Goal: Task Accomplishment & Management: Manage account settings

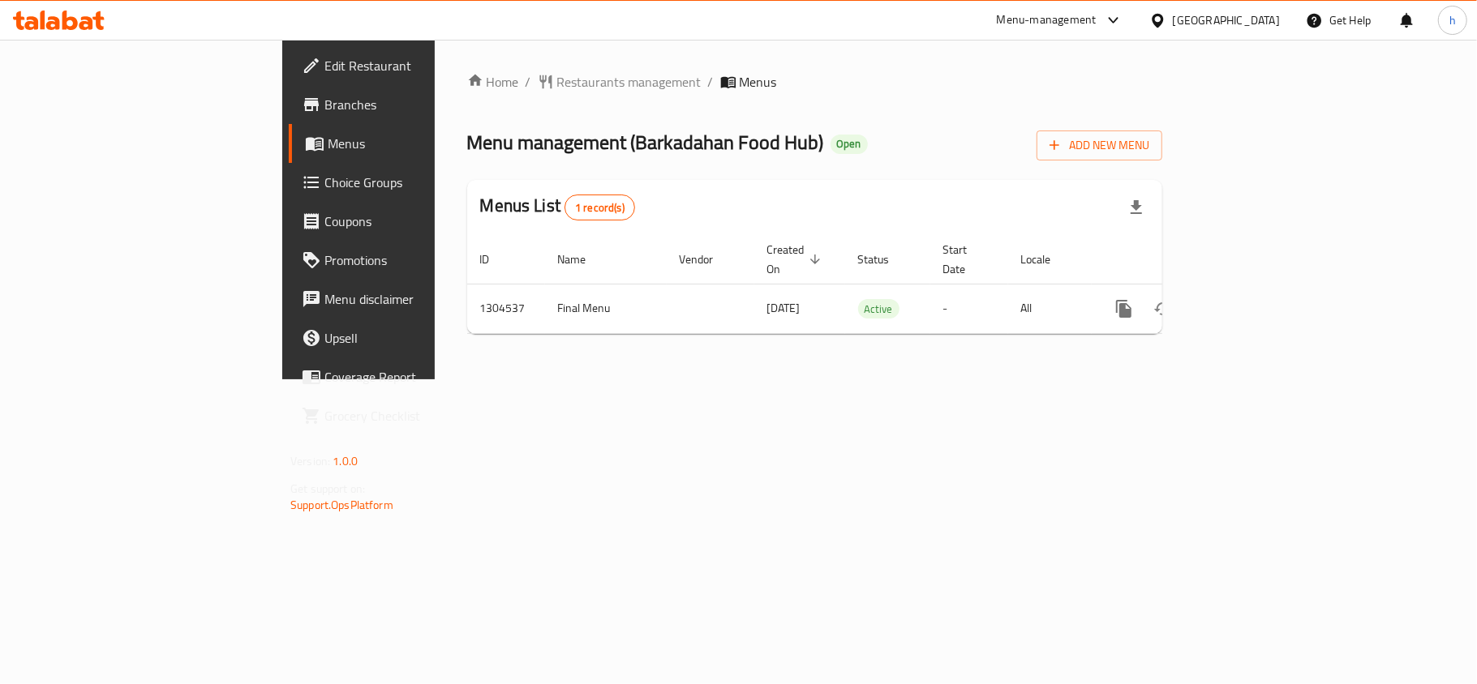
click at [1266, 7] on div "[GEOGRAPHIC_DATA]" at bounding box center [1214, 20] width 157 height 39
click at [1243, 33] on div "[GEOGRAPHIC_DATA]" at bounding box center [1214, 20] width 157 height 39
click at [1243, 21] on div "[GEOGRAPHIC_DATA]" at bounding box center [1226, 20] width 107 height 18
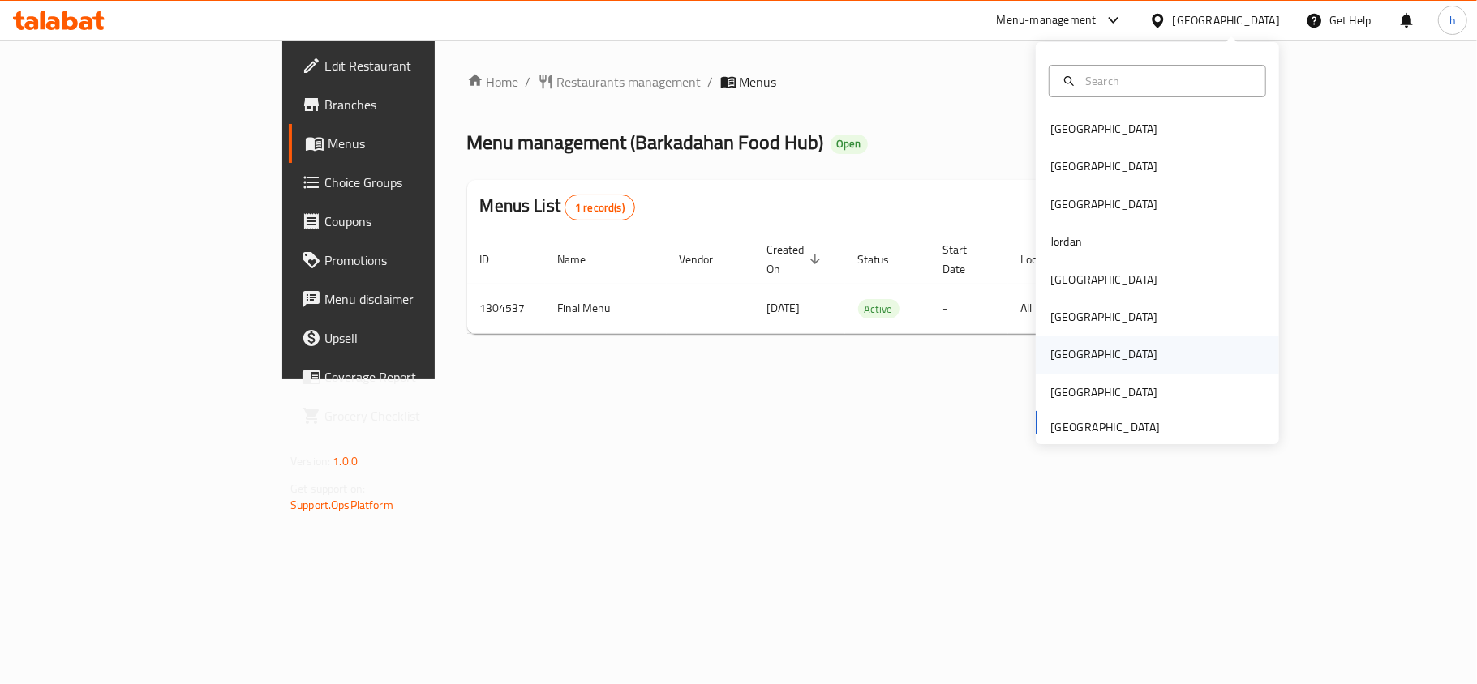
click at [1078, 347] on div "[GEOGRAPHIC_DATA]" at bounding box center [1157, 354] width 243 height 37
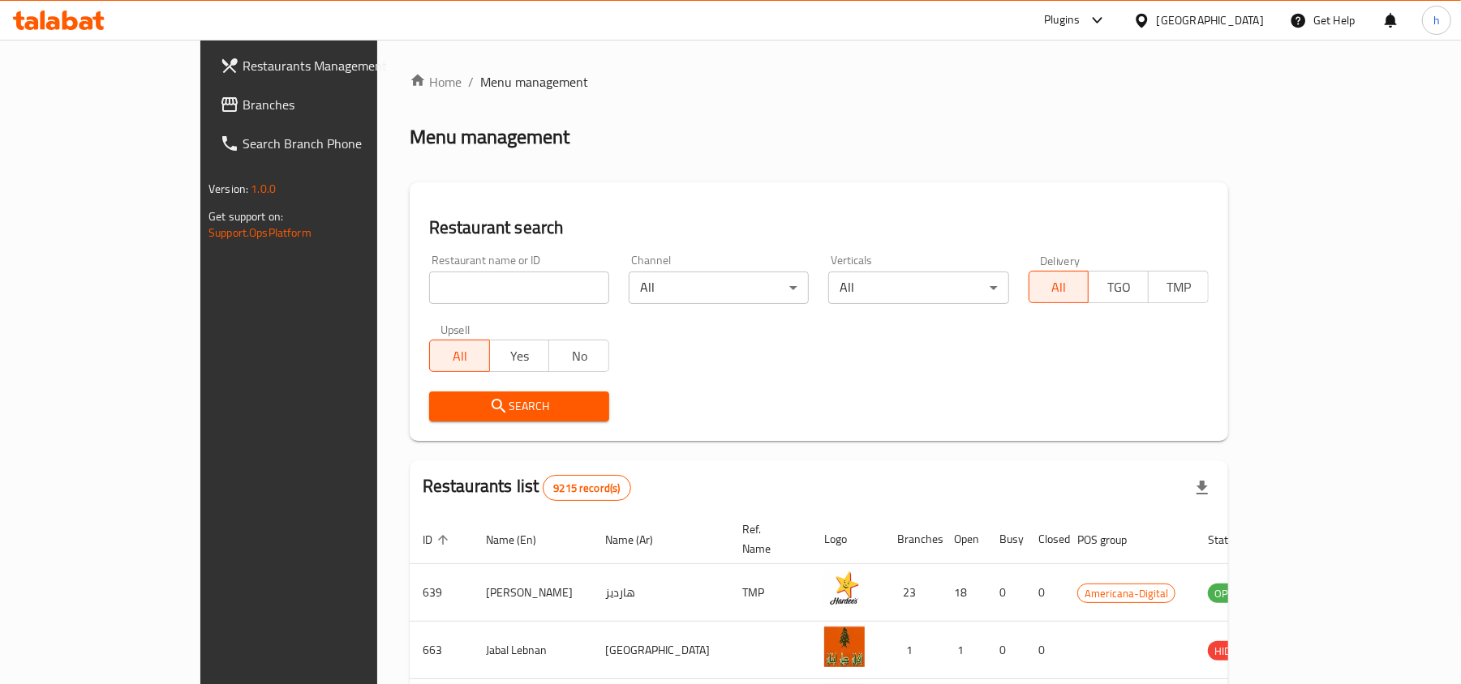
click at [242, 105] on span "Branches" at bounding box center [336, 104] width 189 height 19
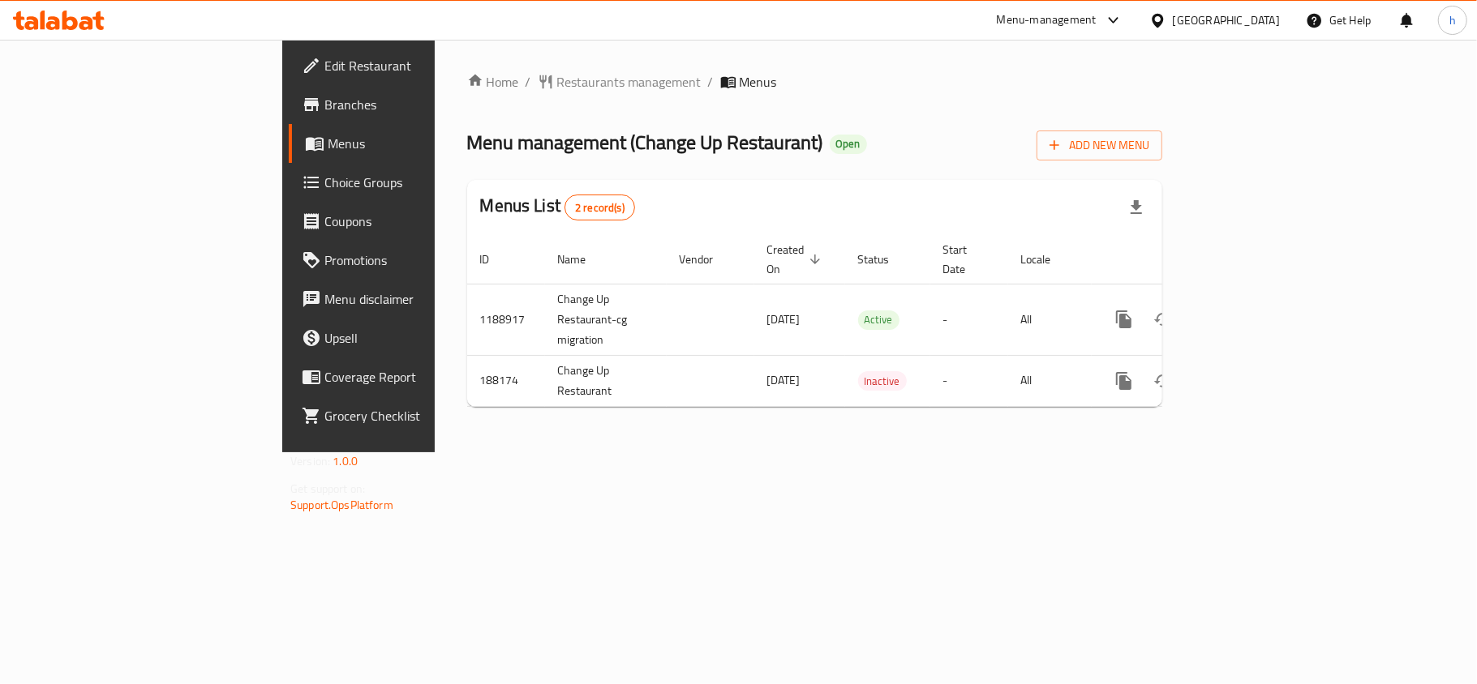
click at [944, 107] on div "Home / Restaurants management / Menus Menu management ( Change Up Restaurant ) …" at bounding box center [814, 246] width 695 height 348
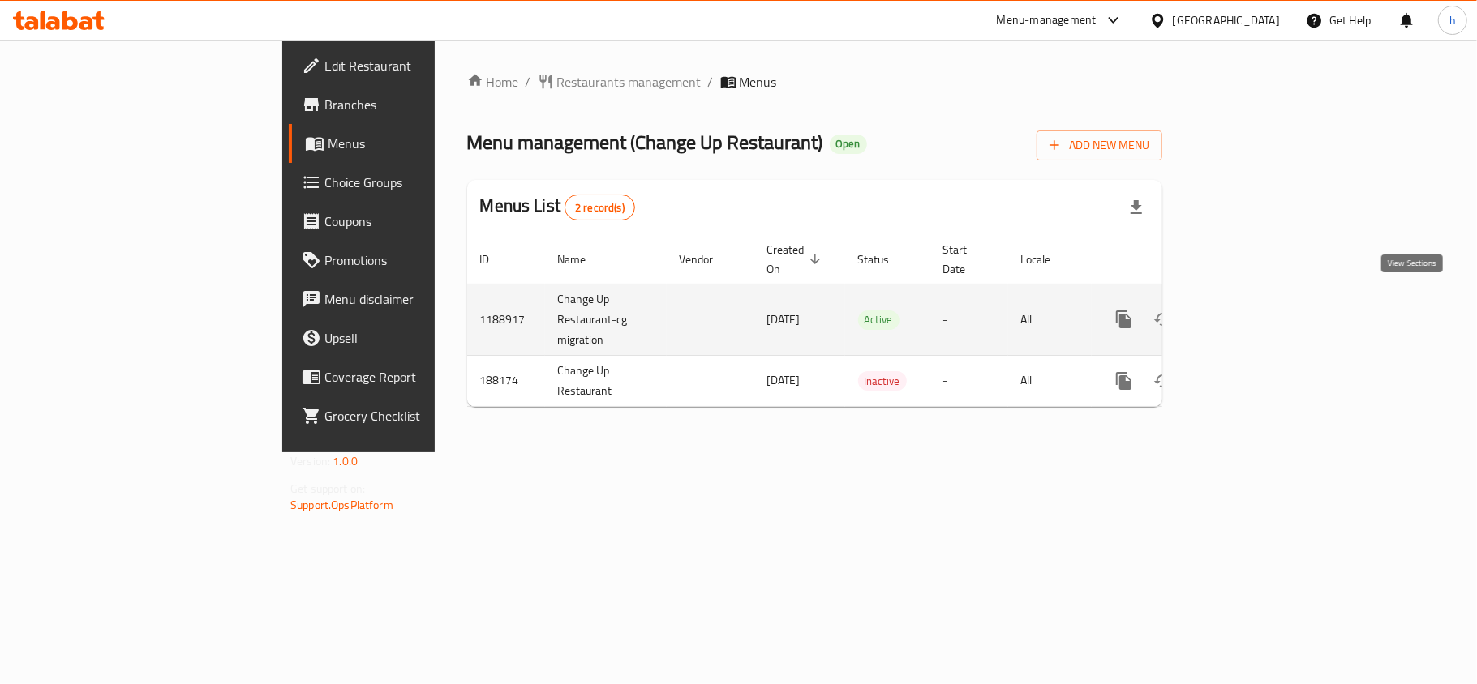
click at [1250, 310] on icon "enhanced table" at bounding box center [1240, 319] width 19 height 19
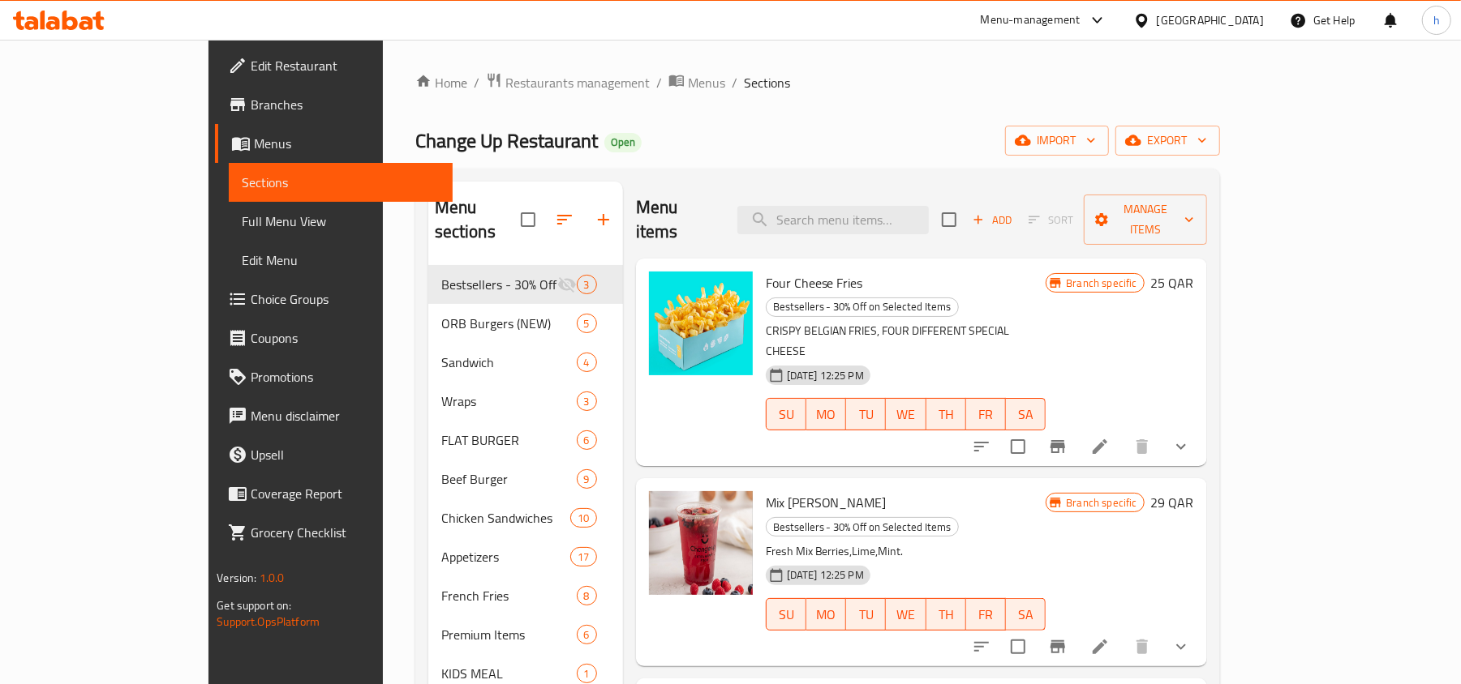
click at [958, 191] on div "Menu items Add Sort Manage items" at bounding box center [921, 220] width 571 height 77
click at [929, 206] on input "search" at bounding box center [832, 220] width 191 height 28
paste input "Buffalo Maple Shrimp"
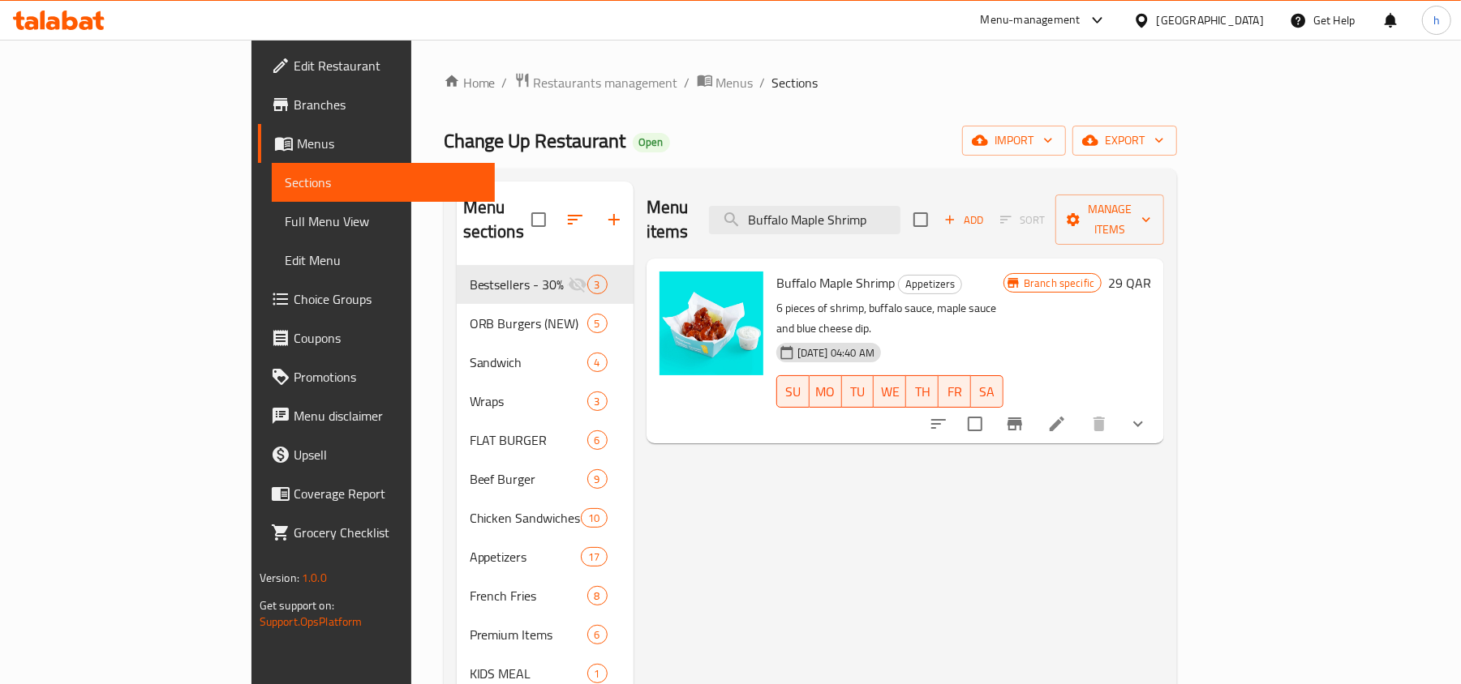
type input "Buffalo Maple Shrimp"
click at [1079, 410] on li at bounding box center [1056, 424] width 45 height 29
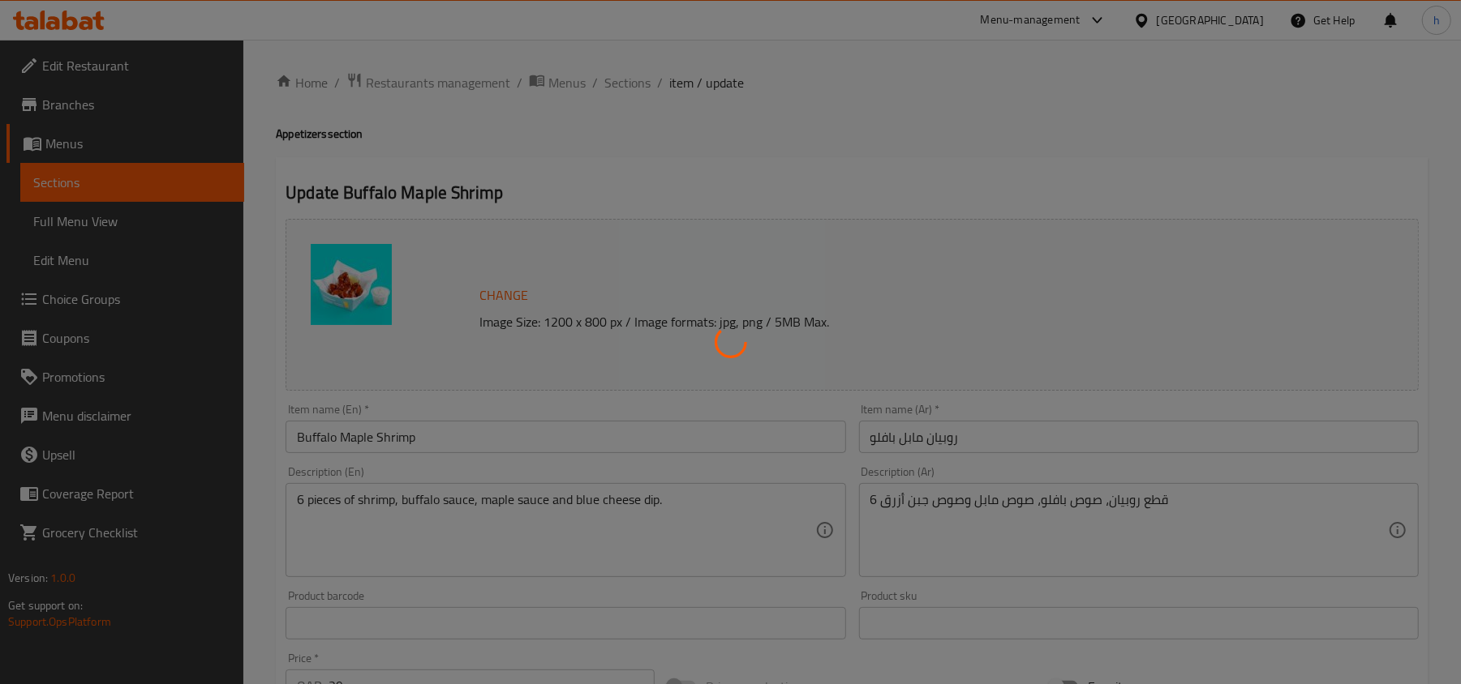
type input "الإضافات:"
type input "0"
type input "1"
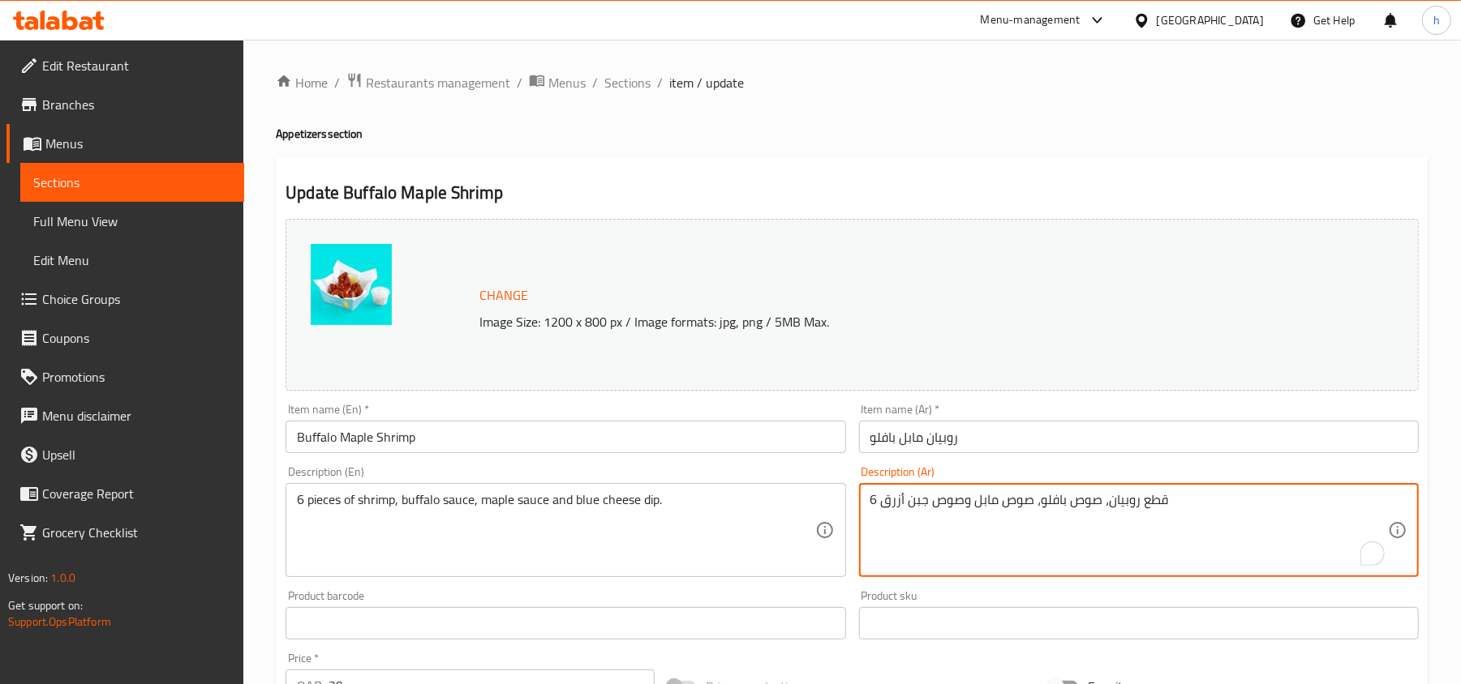
click at [999, 506] on textarea "6 قطع روبيان، صوص بافلو، صوص مابل وصوص جبن أزرق" at bounding box center [1128, 530] width 517 height 77
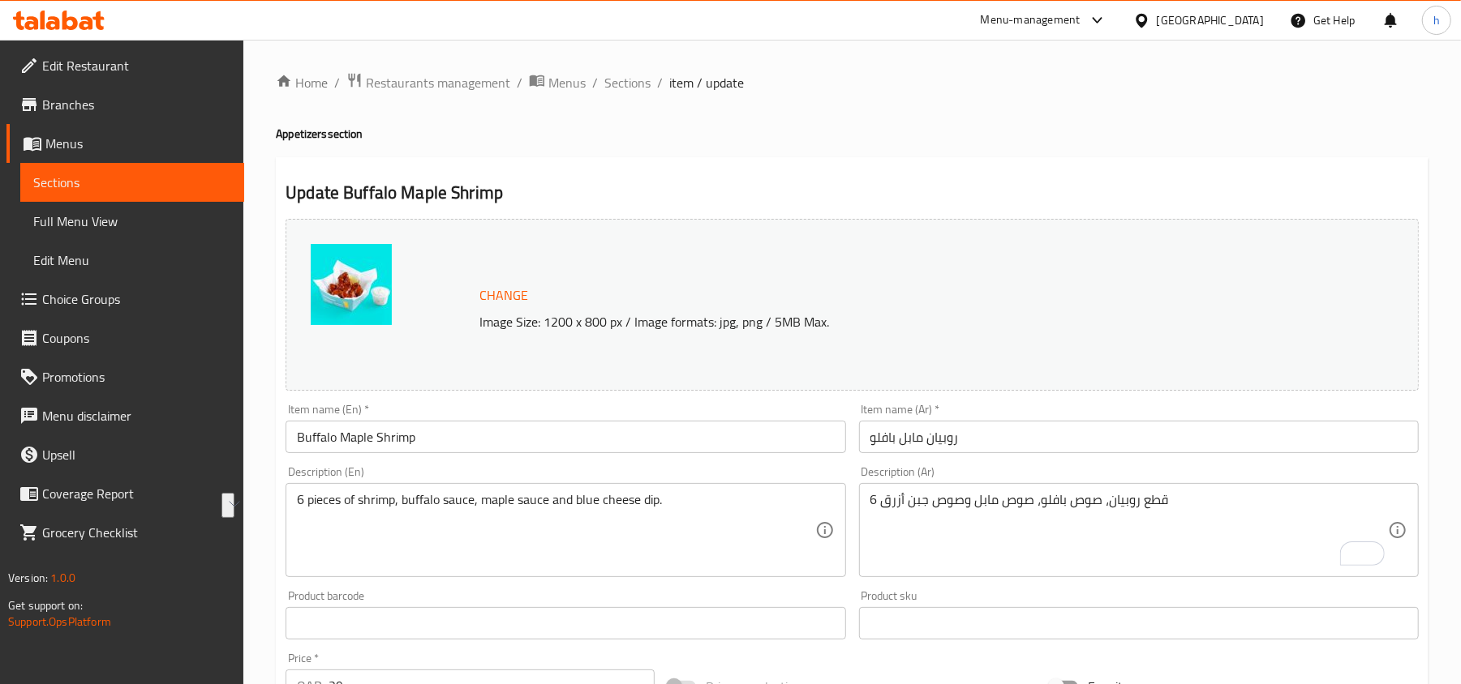
click at [1147, 15] on icon at bounding box center [1140, 20] width 11 height 14
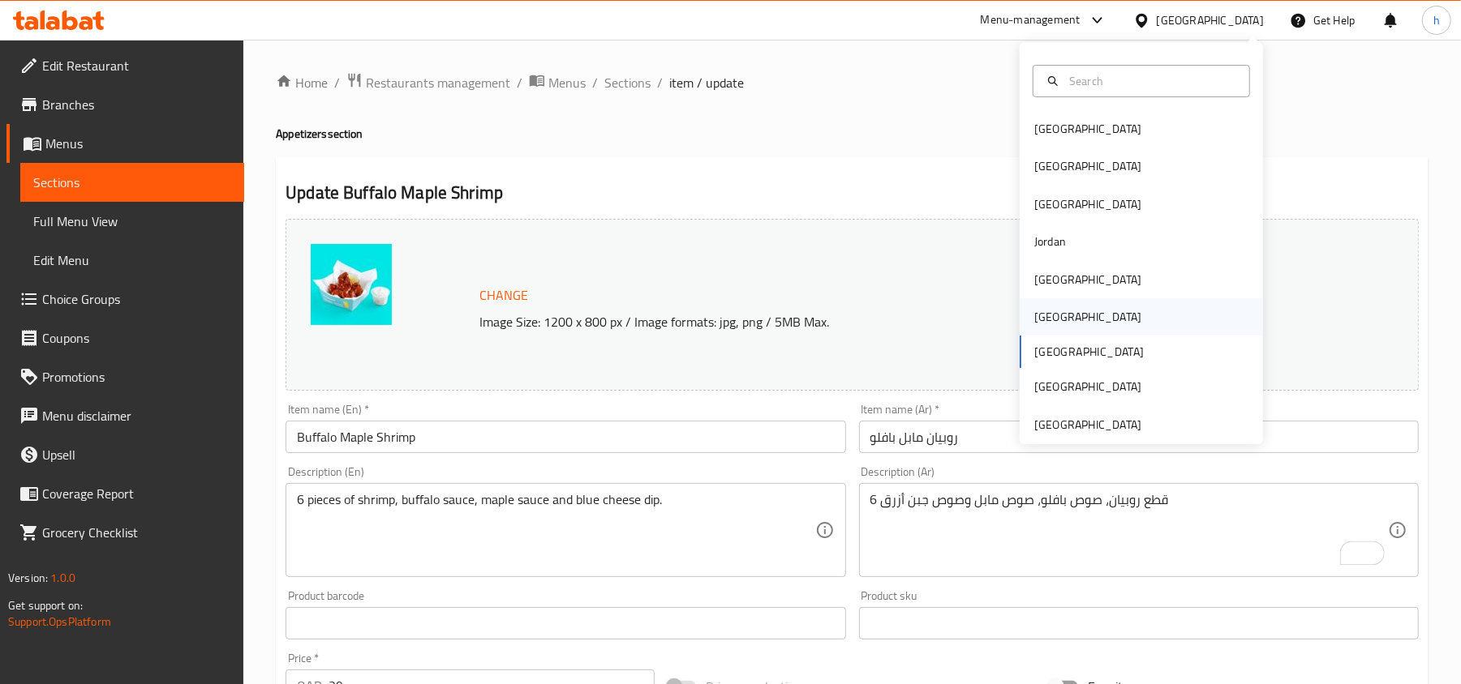
click at [1036, 316] on div "[GEOGRAPHIC_DATA]" at bounding box center [1087, 317] width 107 height 18
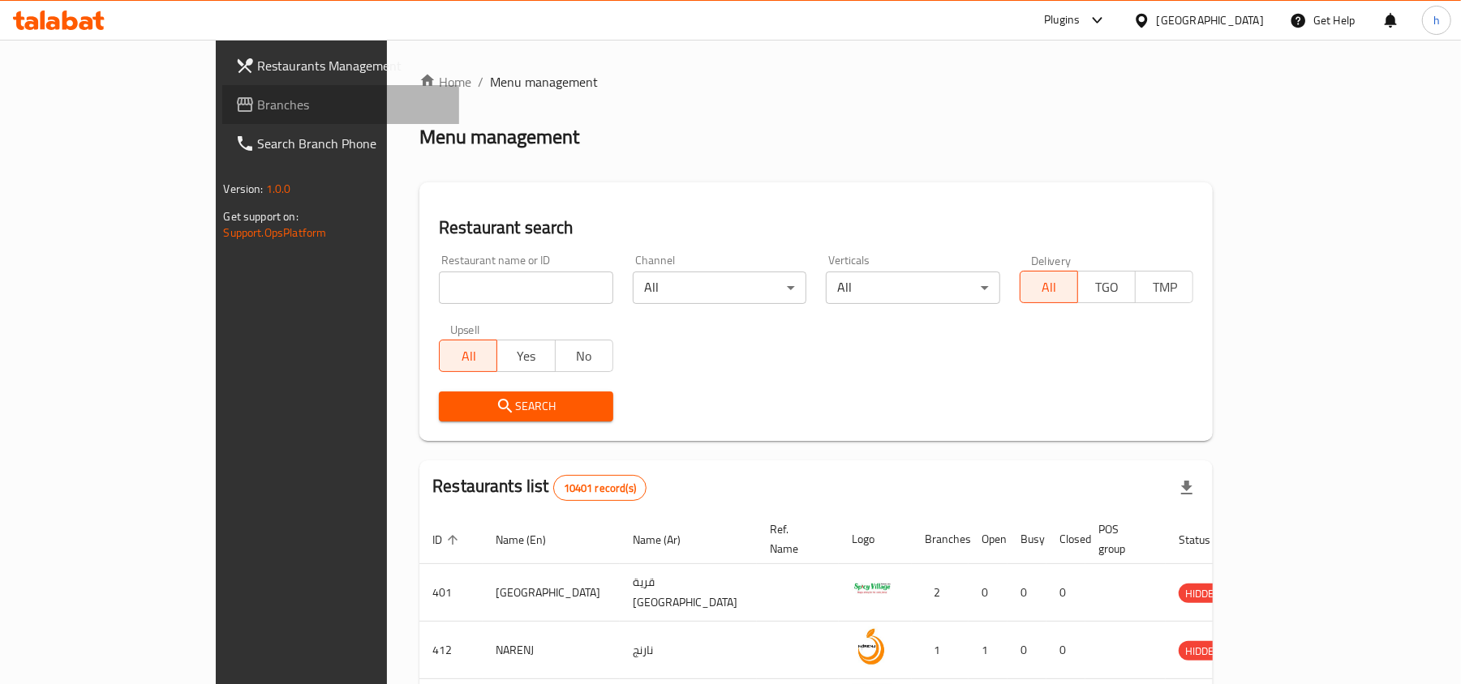
click at [258, 108] on span "Branches" at bounding box center [352, 104] width 189 height 19
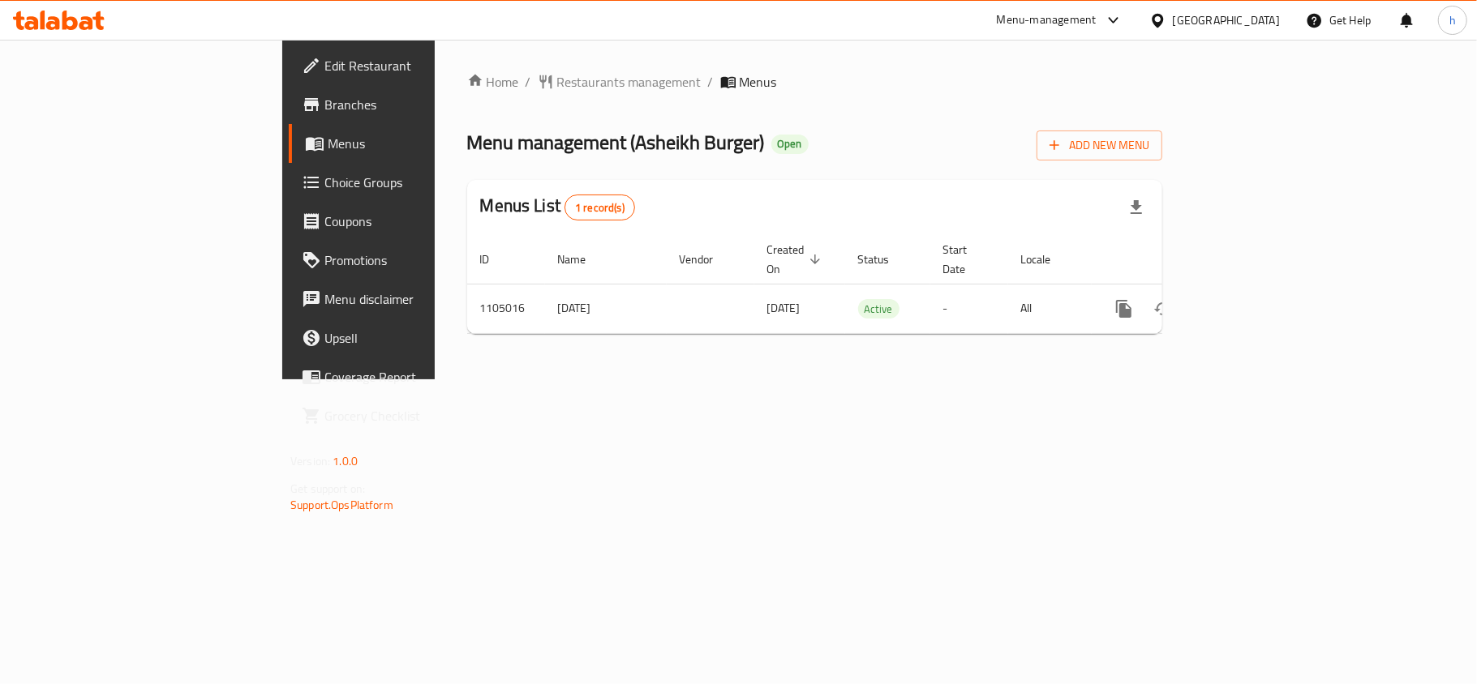
click at [572, 380] on div "Home / Restaurants management / Menus Menu management ( Asheikh Burger ) Open A…" at bounding box center [815, 210] width 760 height 340
click at [766, 151] on div "Menu management ( Asheikh Burger ) Open Add New Menu" at bounding box center [814, 142] width 695 height 36
click at [1254, 24] on div "[GEOGRAPHIC_DATA]" at bounding box center [1226, 20] width 107 height 18
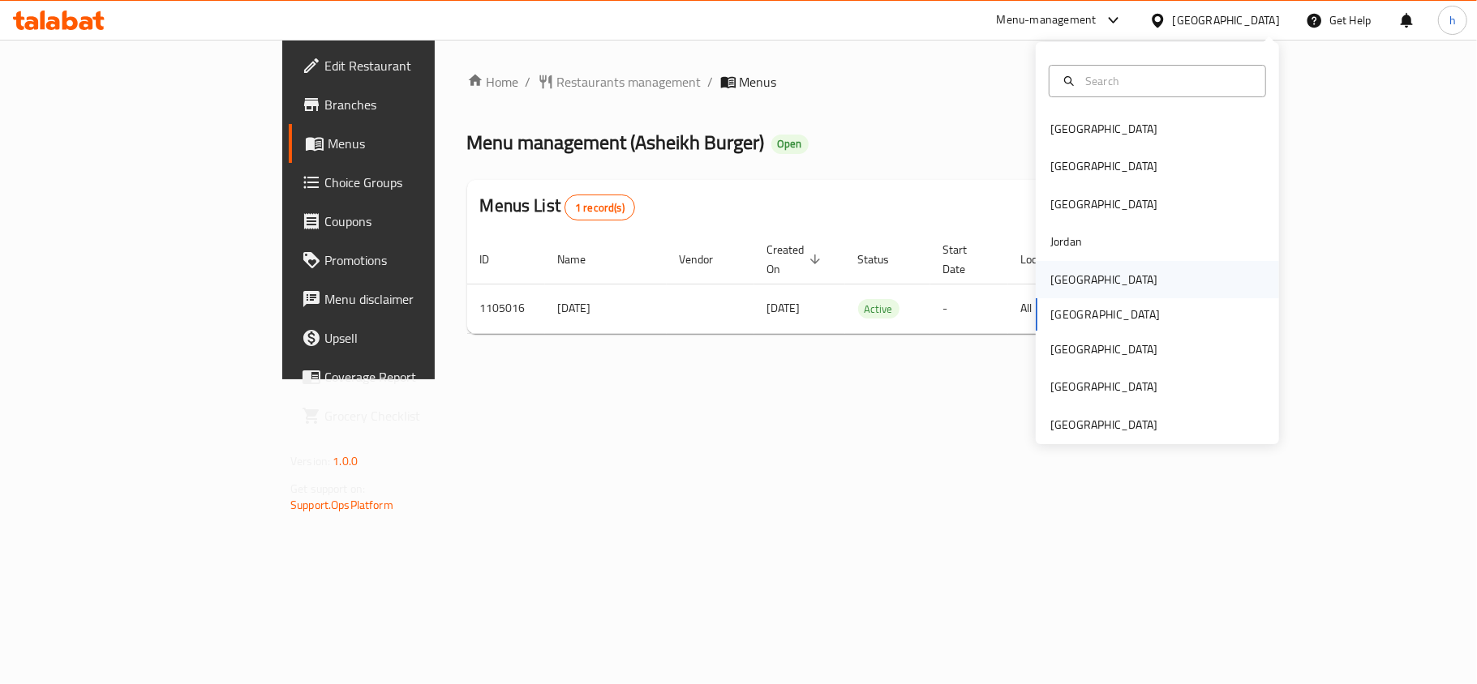
click at [1061, 282] on div "[GEOGRAPHIC_DATA]" at bounding box center [1103, 280] width 107 height 18
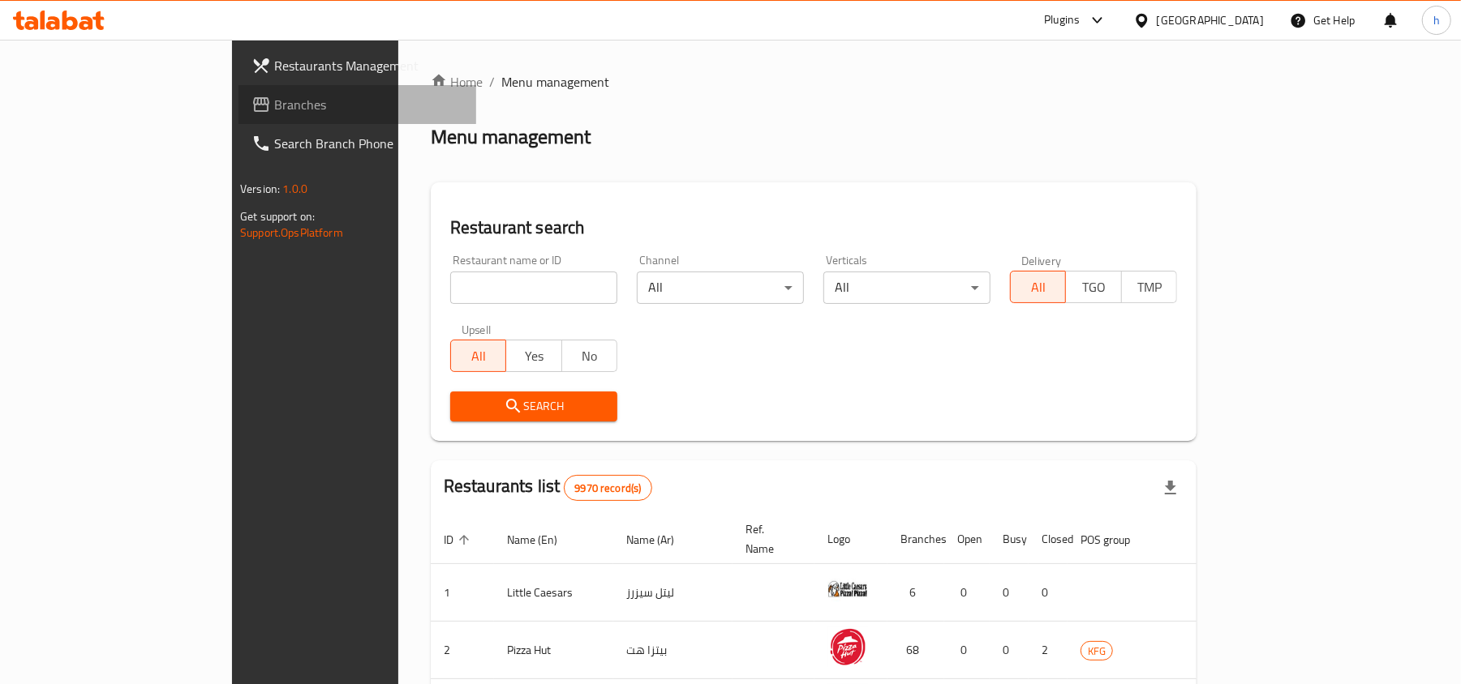
click at [274, 110] on span "Branches" at bounding box center [368, 104] width 189 height 19
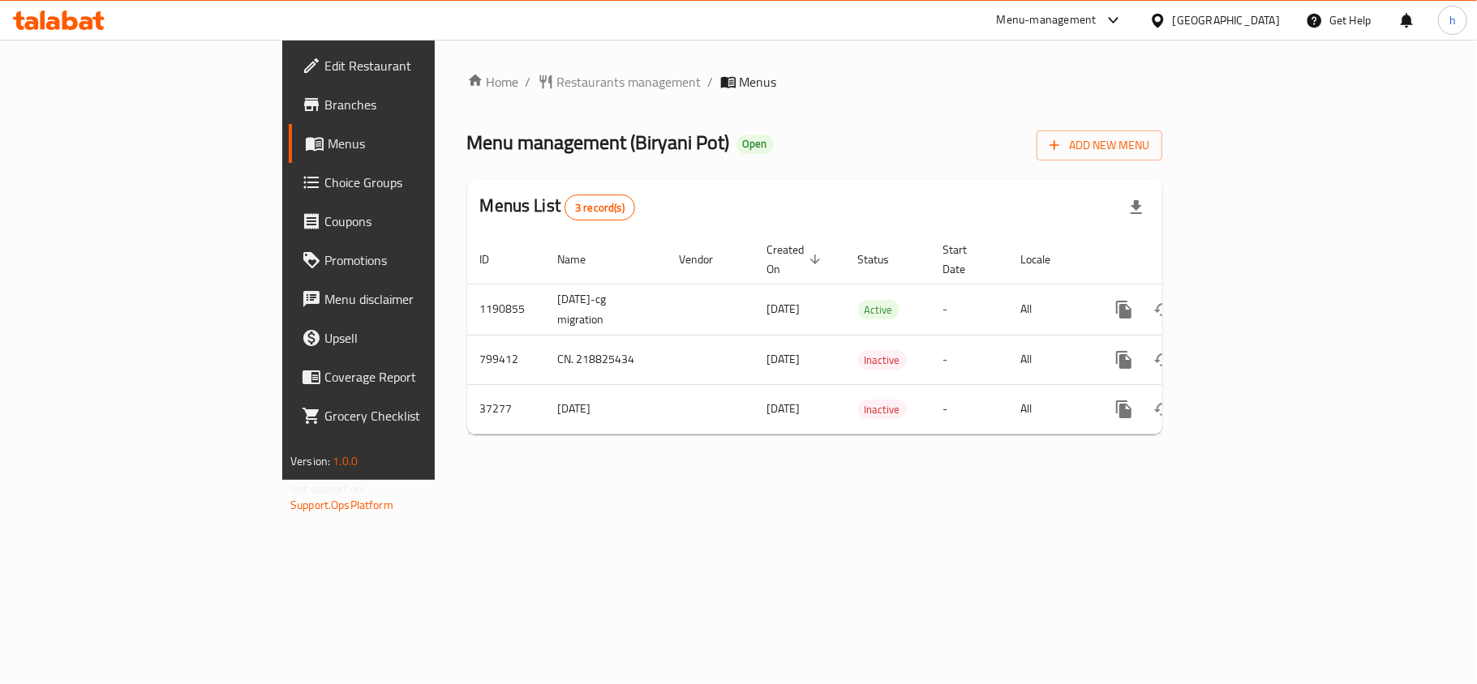
click at [816, 131] on div "Menu management ( Biryani Pot ) Open Add New Menu" at bounding box center [814, 142] width 695 height 36
click at [624, 469] on div "Home / Restaurants management / Menus Menu management ( Biryani Pot ) Open Add …" at bounding box center [815, 260] width 760 height 440
click at [841, 161] on div "Home / Restaurants management / Menus Menu management ( Biryani Pot ) Open Add …" at bounding box center [814, 259] width 695 height 375
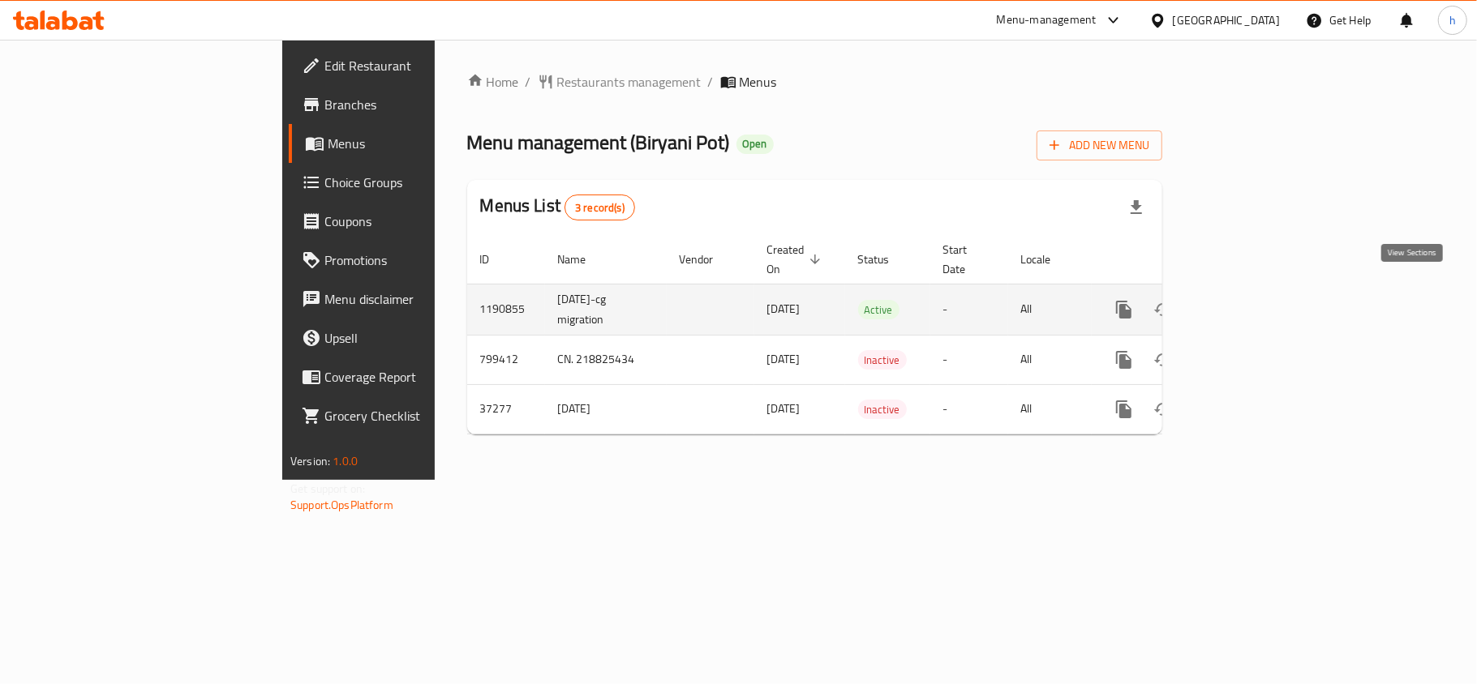
click at [1250, 300] on icon "enhanced table" at bounding box center [1240, 309] width 19 height 19
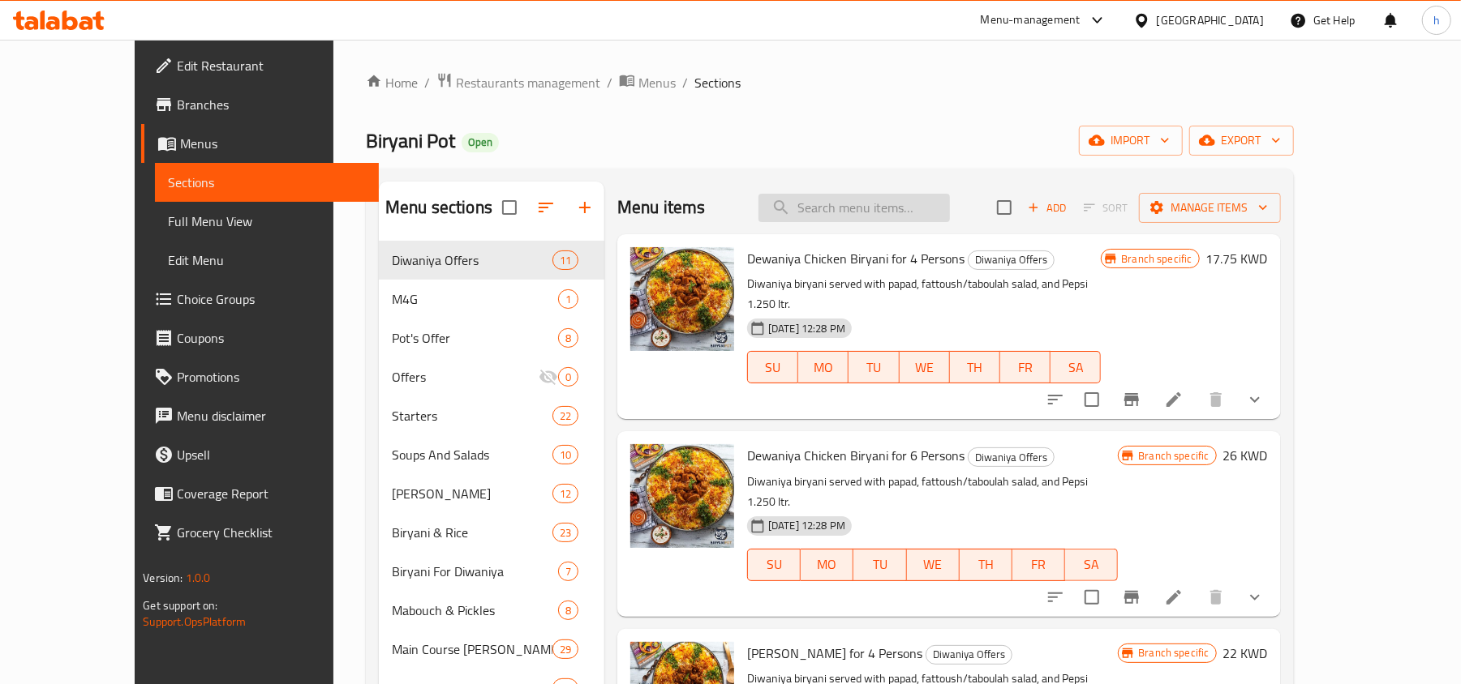
click at [923, 214] on input "search" at bounding box center [853, 208] width 191 height 28
paste input "Lassi"
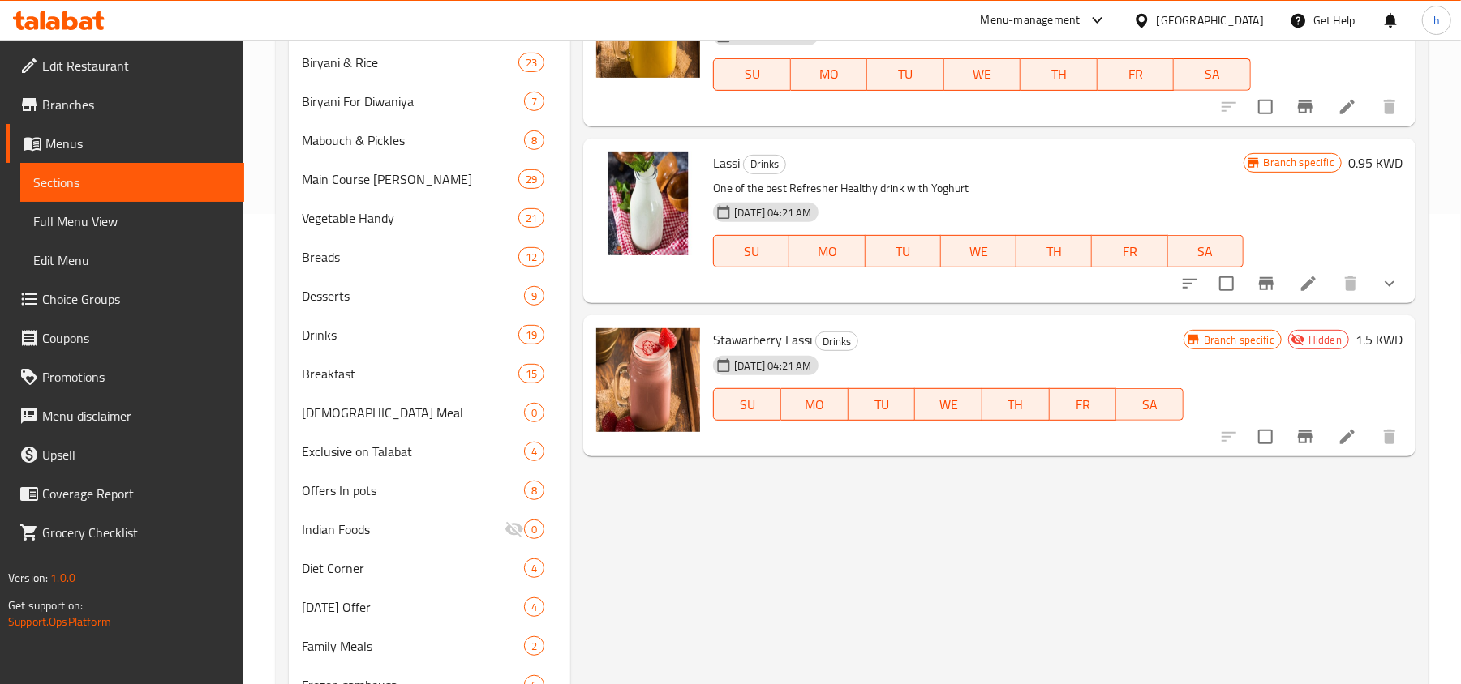
scroll to position [432, 0]
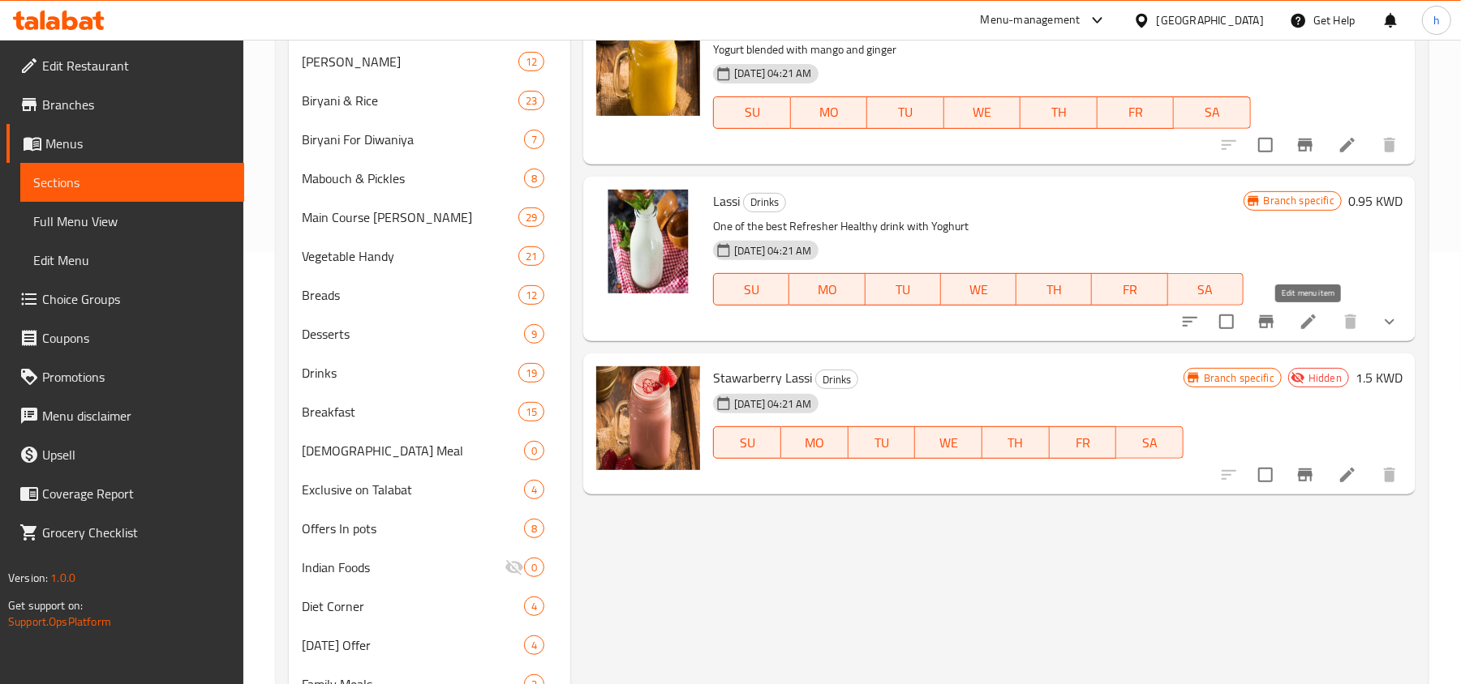
type input "Lassi"
click at [1298, 332] on icon at bounding box center [1307, 321] width 19 height 19
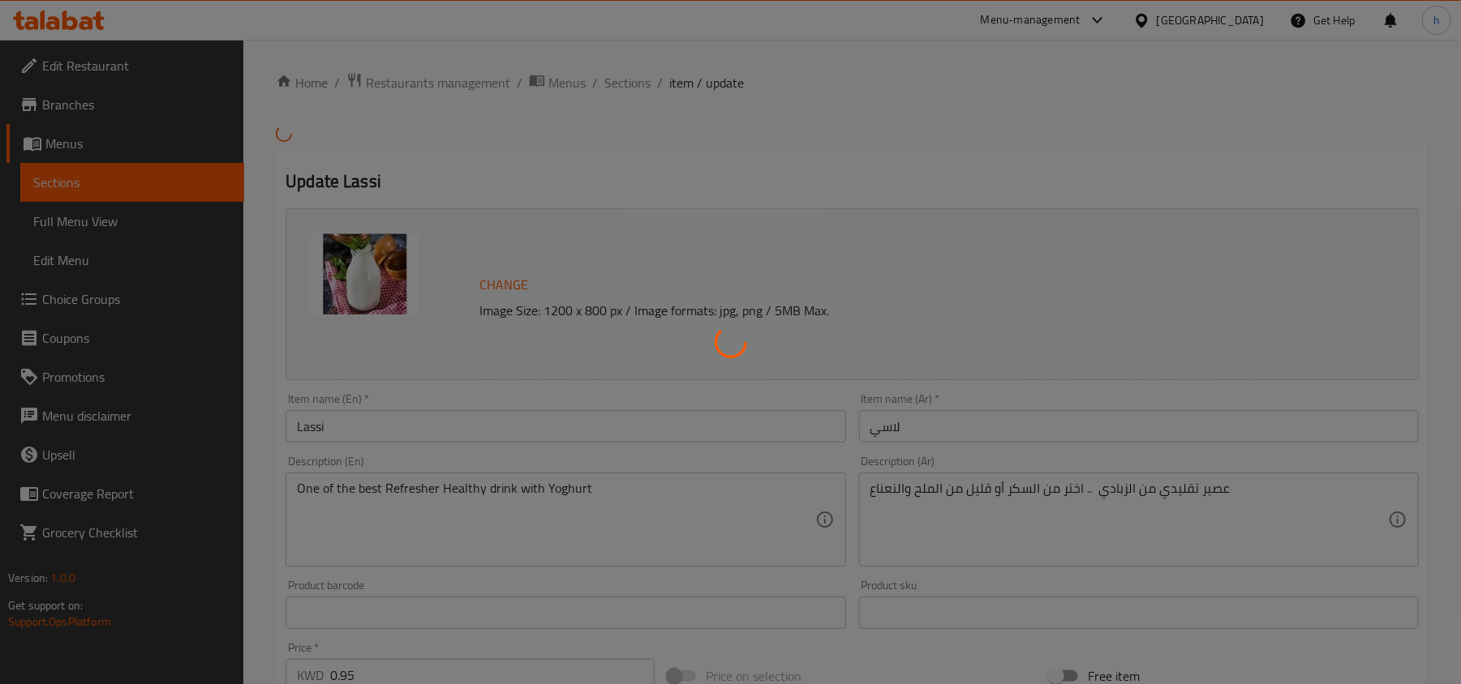
scroll to position [108, 0]
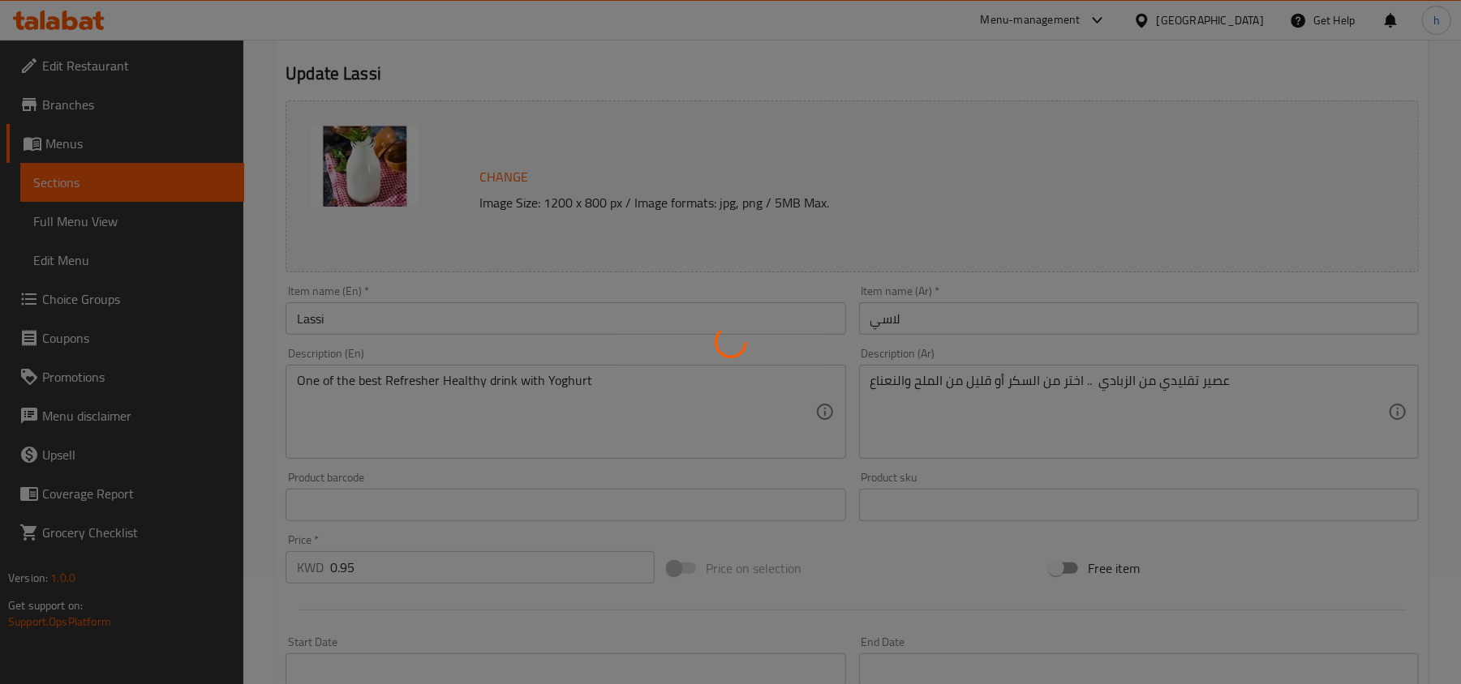
type input "اختيارك من"
type input "1"
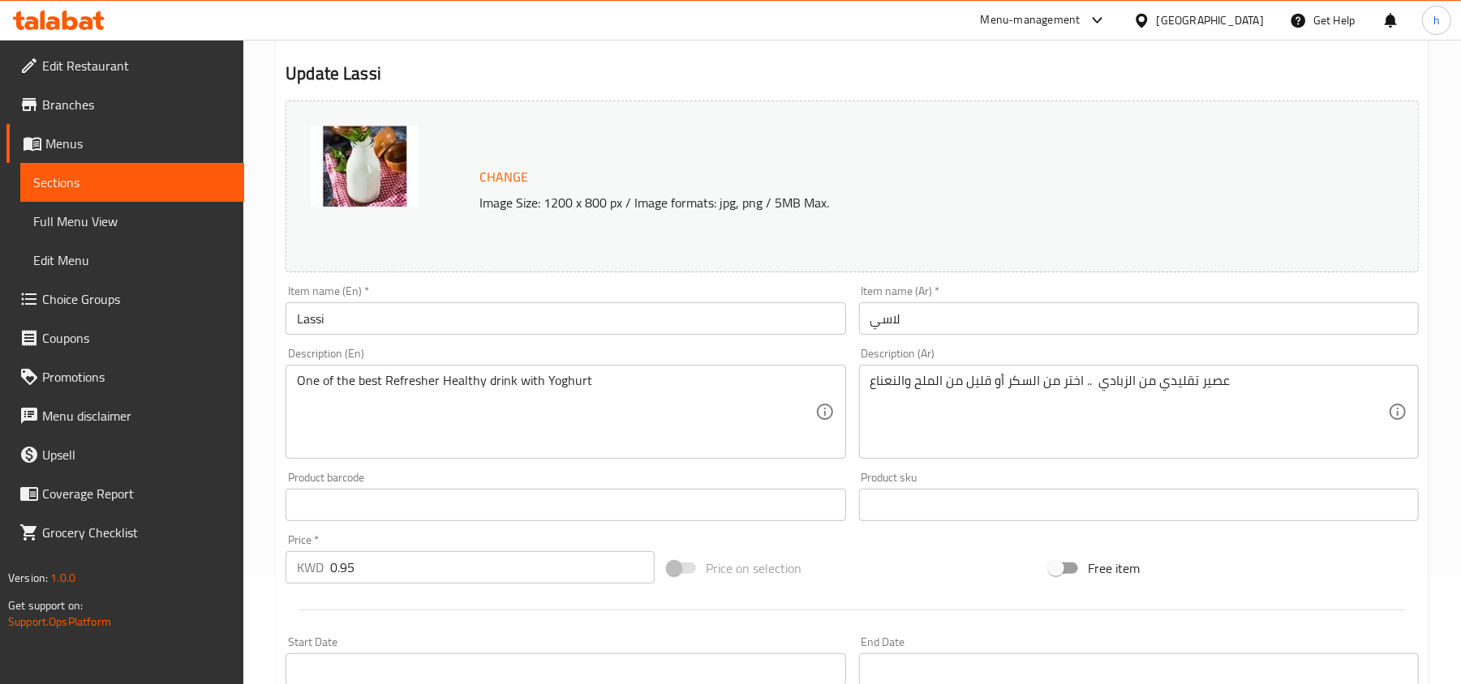
scroll to position [216, 0]
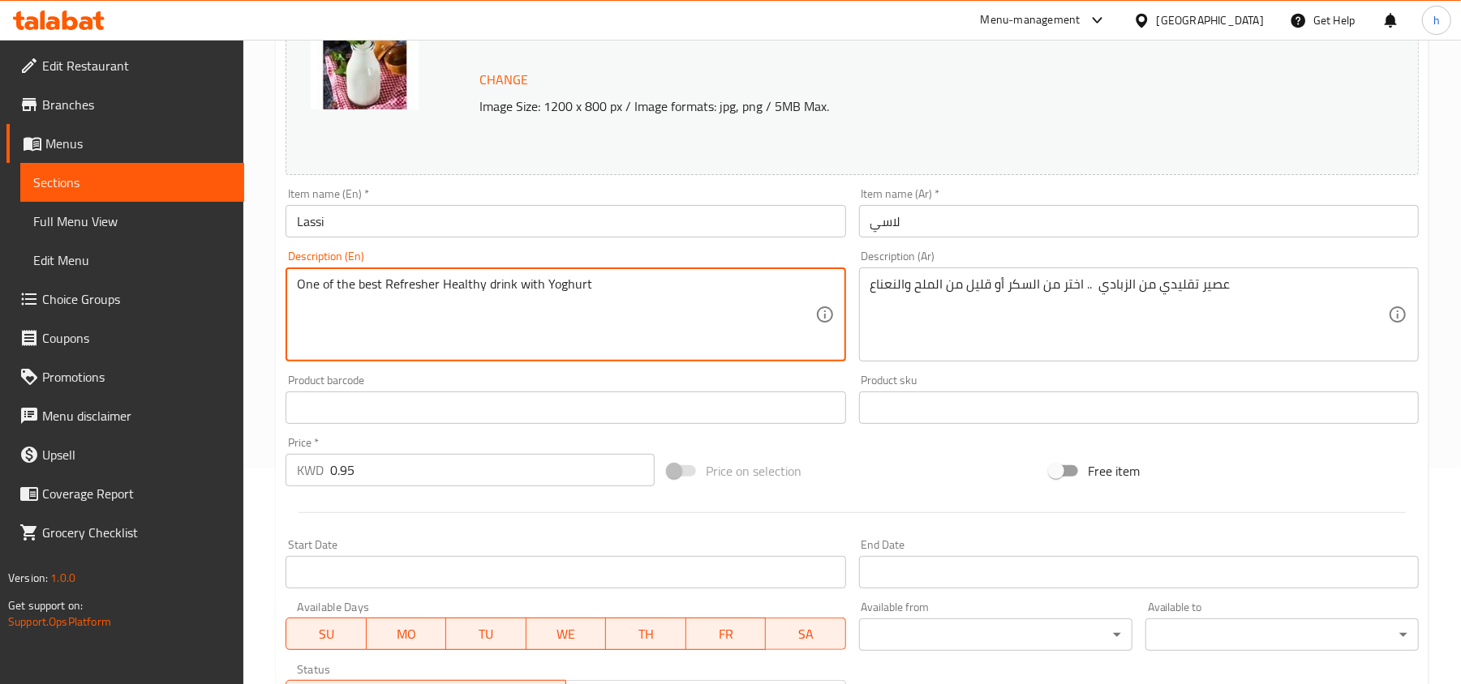
click at [474, 286] on textarea "One of the best Refresher Healthy drink with Yoghurt" at bounding box center [555, 315] width 517 height 77
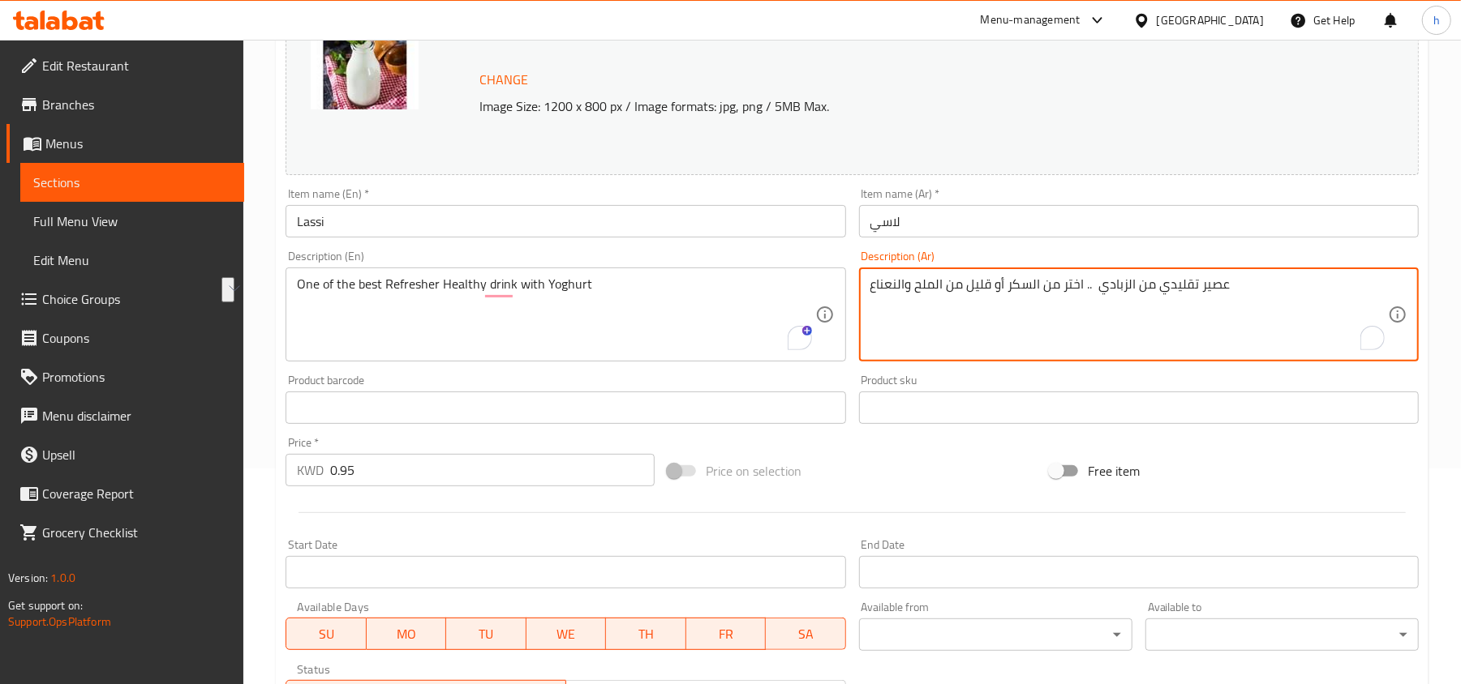
click at [978, 292] on textarea "عصير تقليدي من الزبادي .. اختر من السكر أو قليل من الملح والنعناع" at bounding box center [1128, 315] width 517 height 77
